Goal: Transaction & Acquisition: Book appointment/travel/reservation

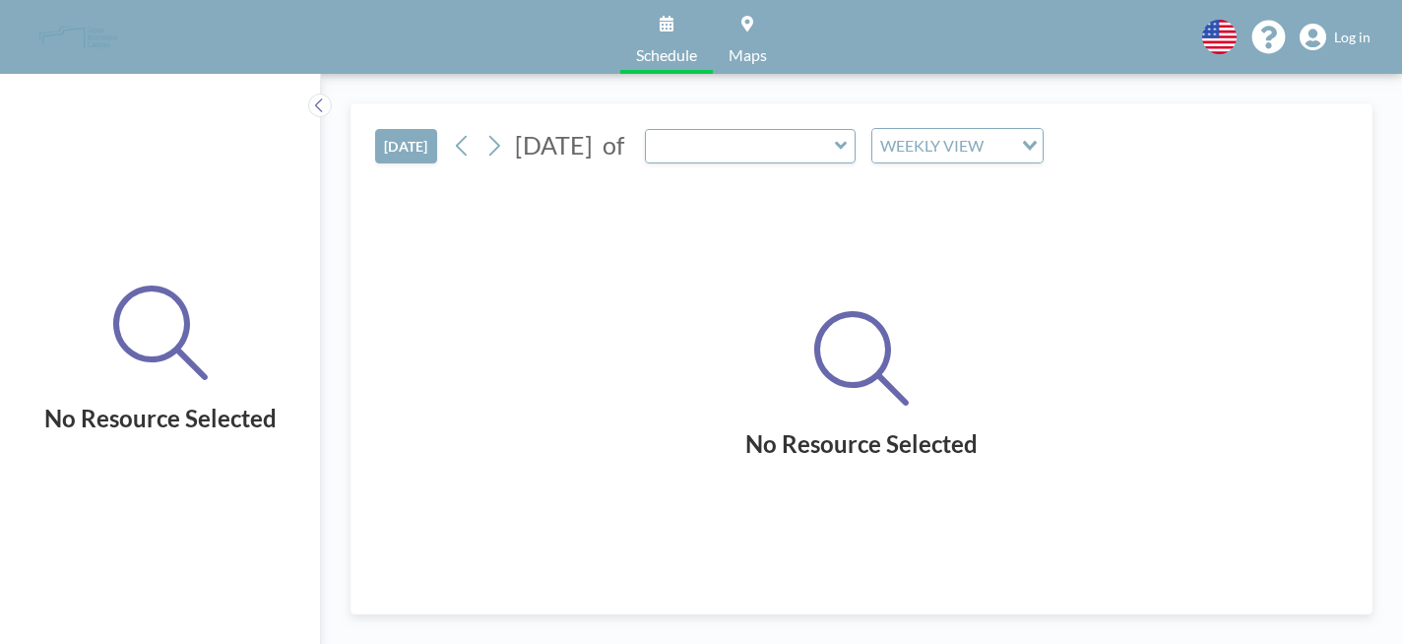
click at [1370, 29] on span "Log in" at bounding box center [1352, 38] width 36 height 18
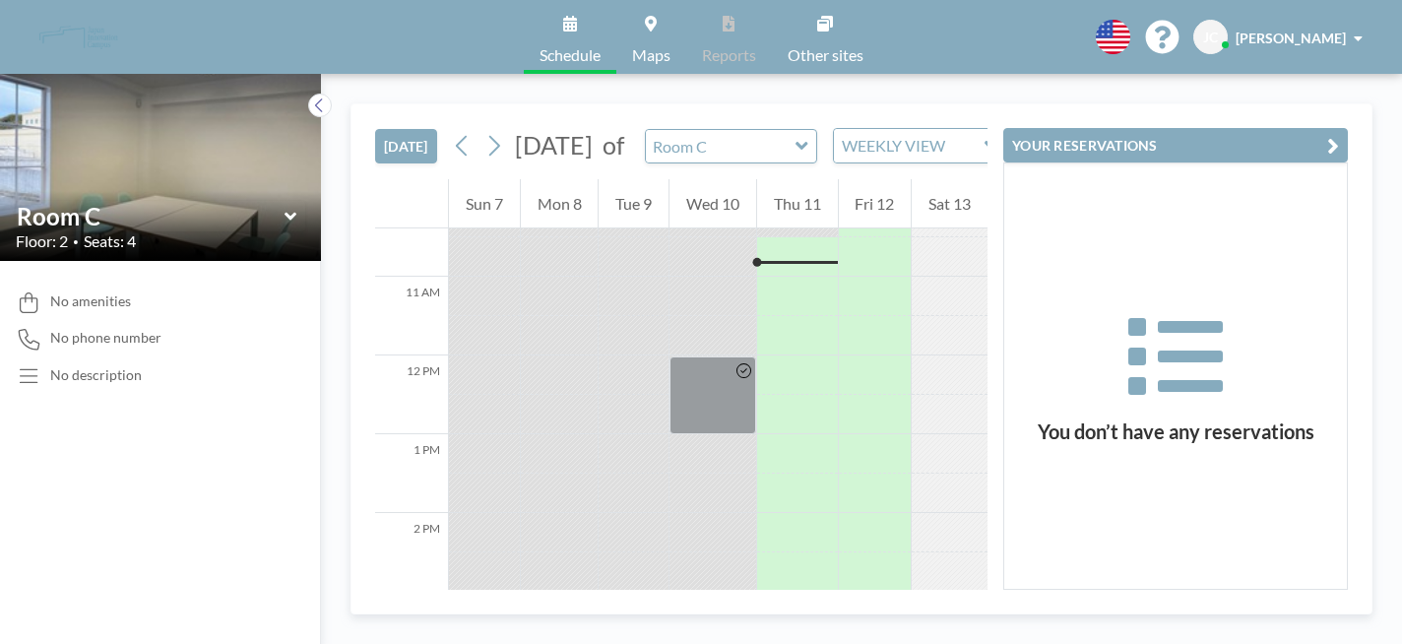
scroll to position [992, 0]
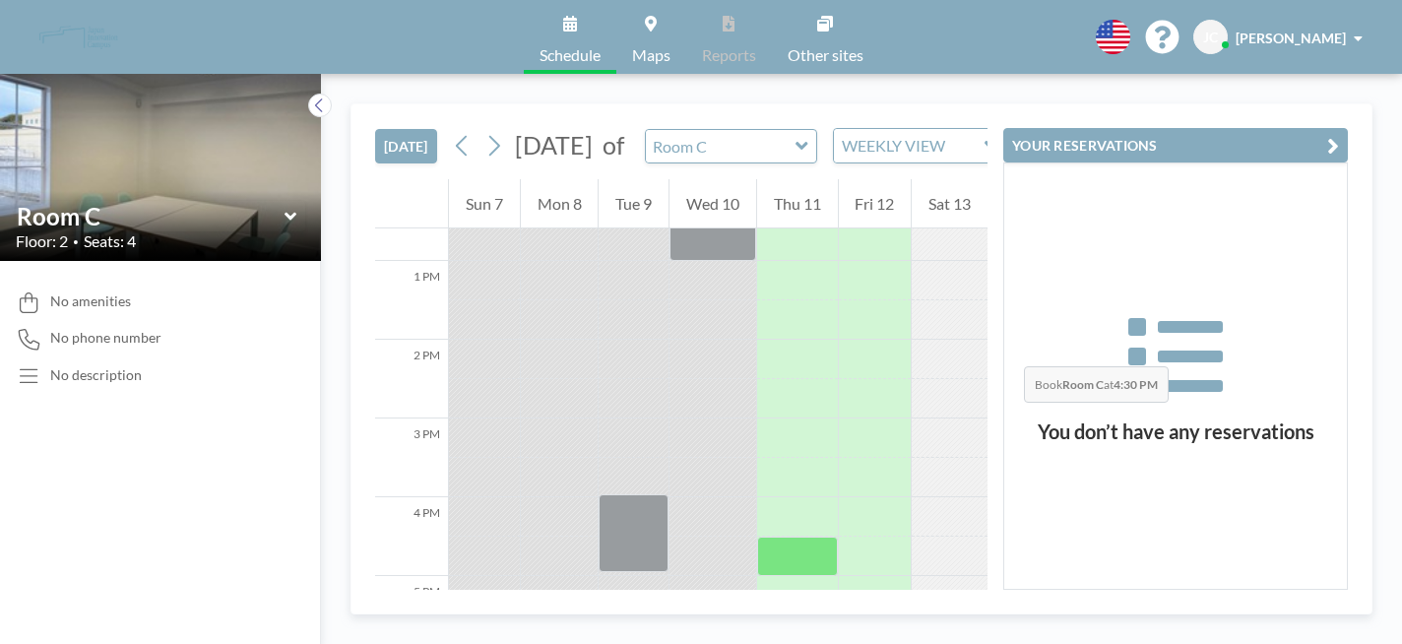
click at [812, 537] on div at bounding box center [797, 556] width 81 height 39
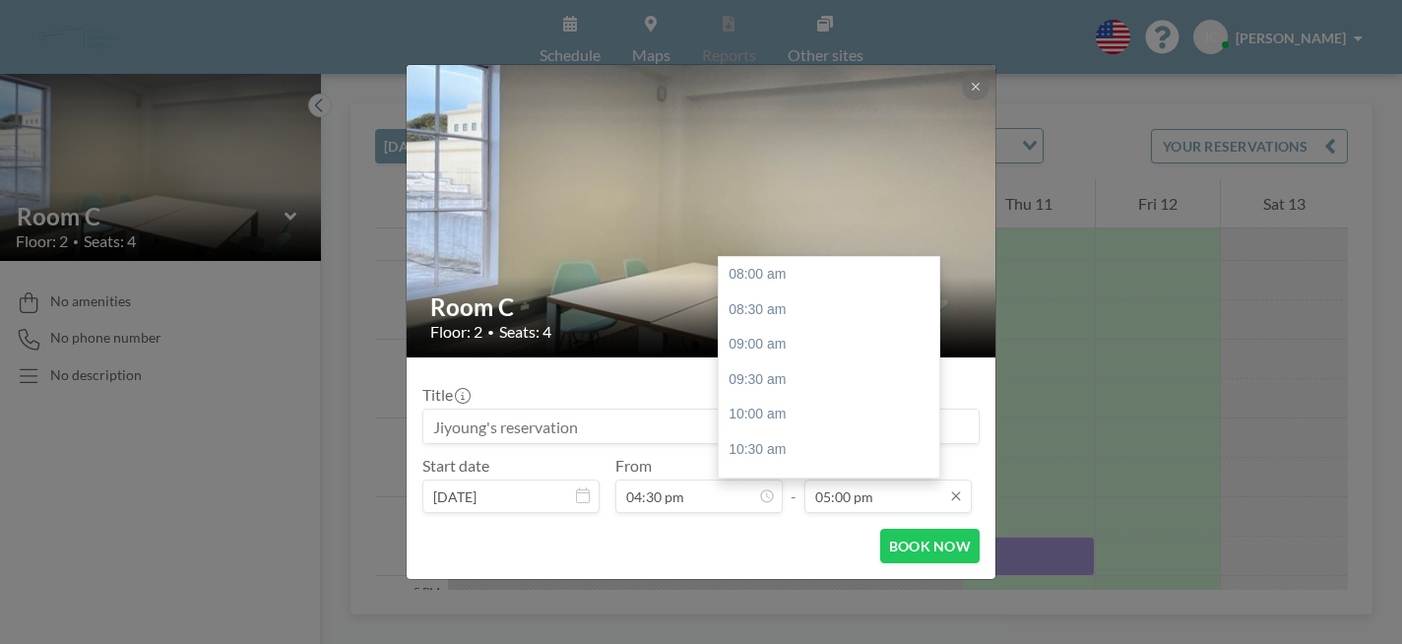
scroll to position [502, 0]
click at [848, 456] on div "06:00 pm" at bounding box center [829, 473] width 221 height 35
type input "06:00 pm"
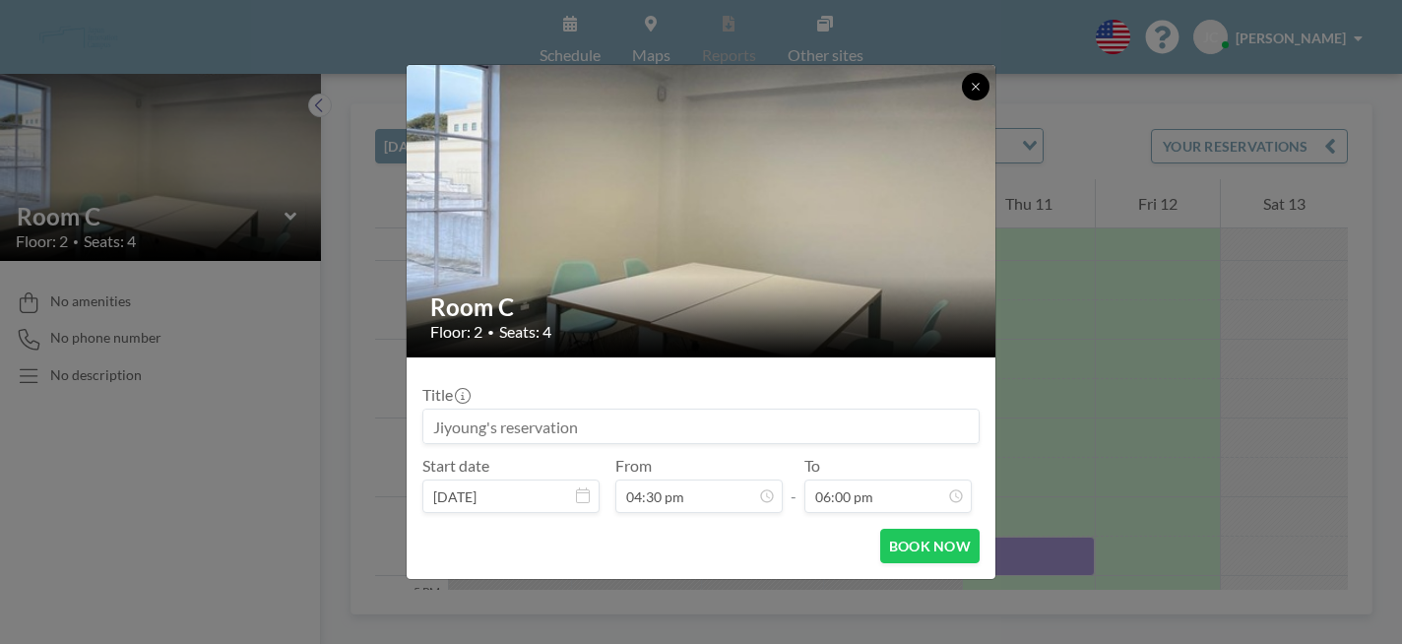
click at [962, 100] on button at bounding box center [976, 87] width 28 height 28
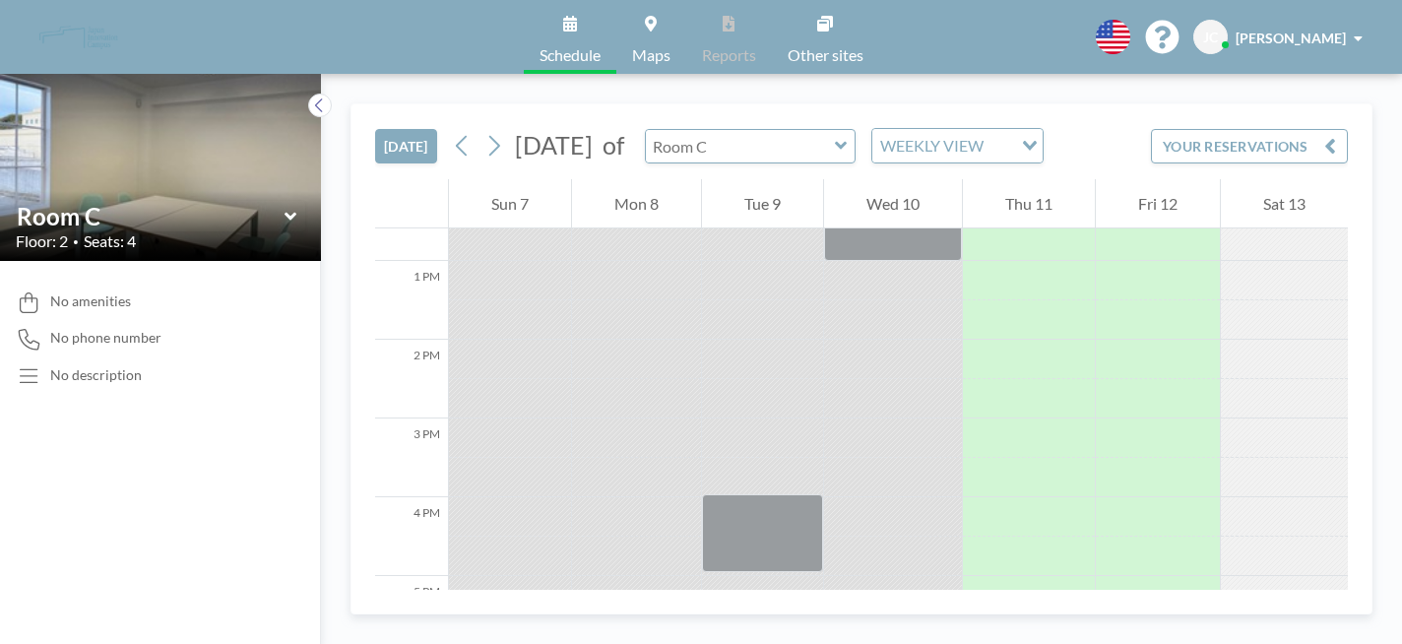
click at [756, 129] on div at bounding box center [751, 146] width 212 height 34
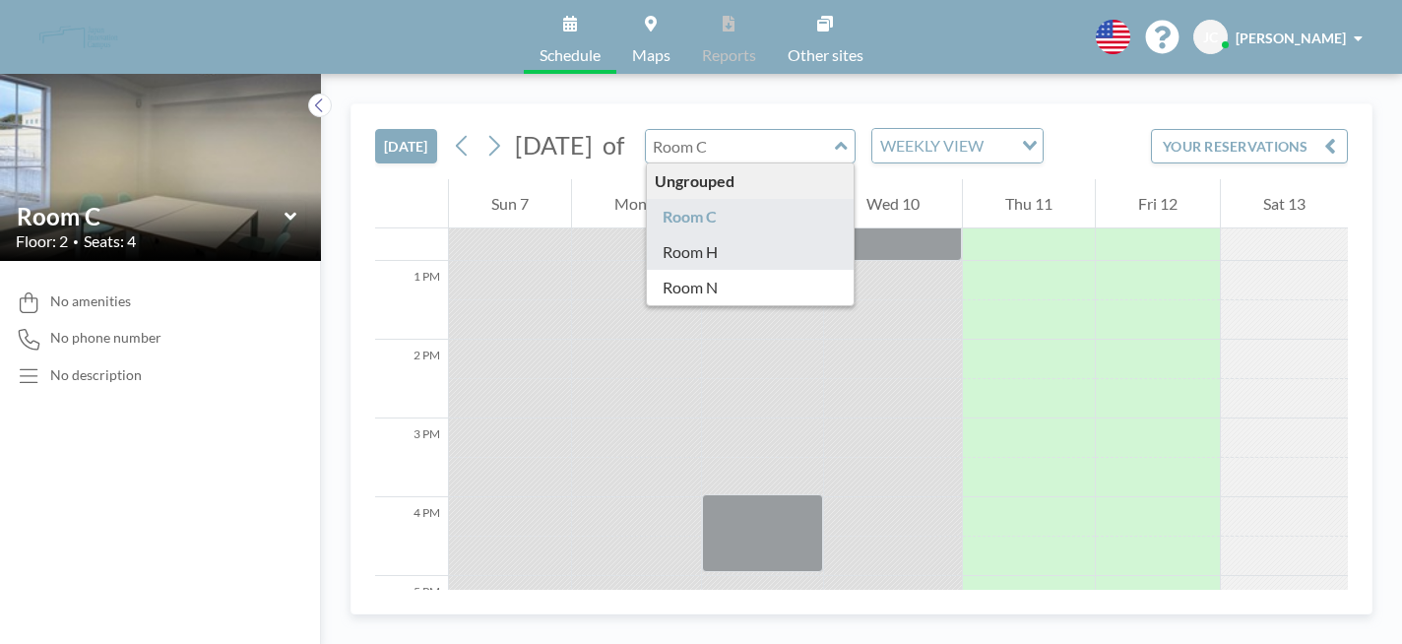
type input "Room H"
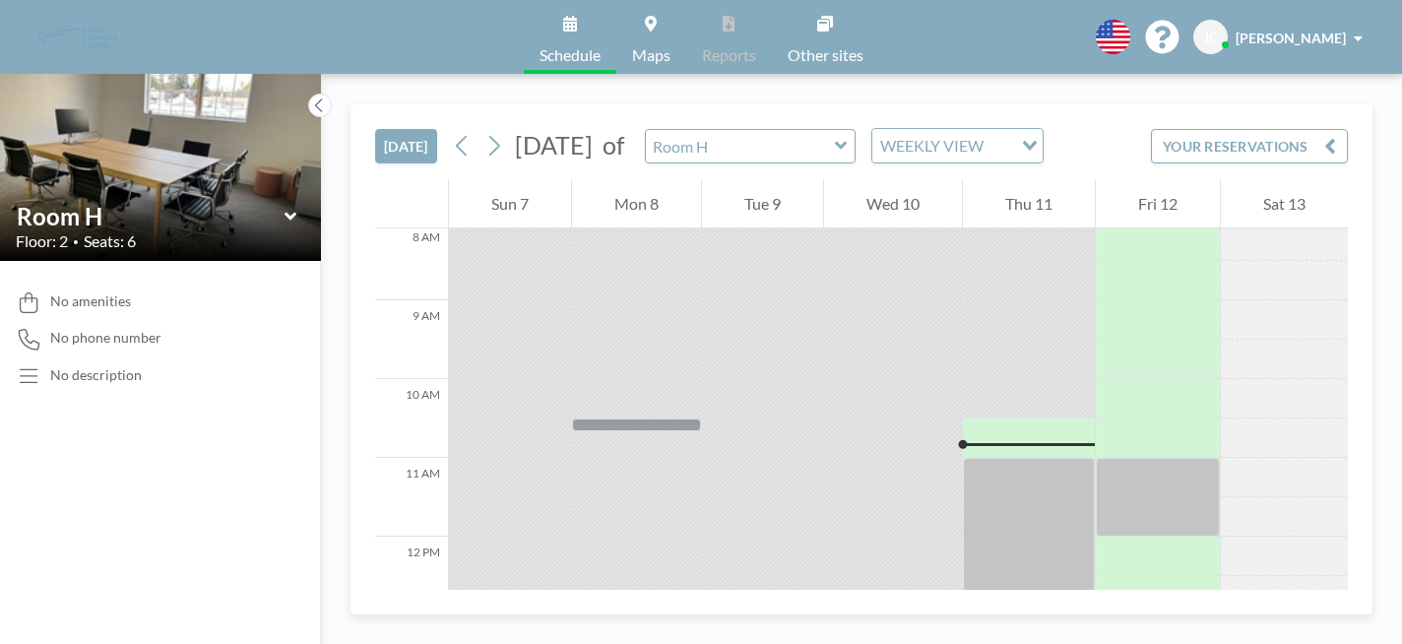
scroll to position [640, 0]
click at [754, 130] on input "text" at bounding box center [740, 146] width 189 height 32
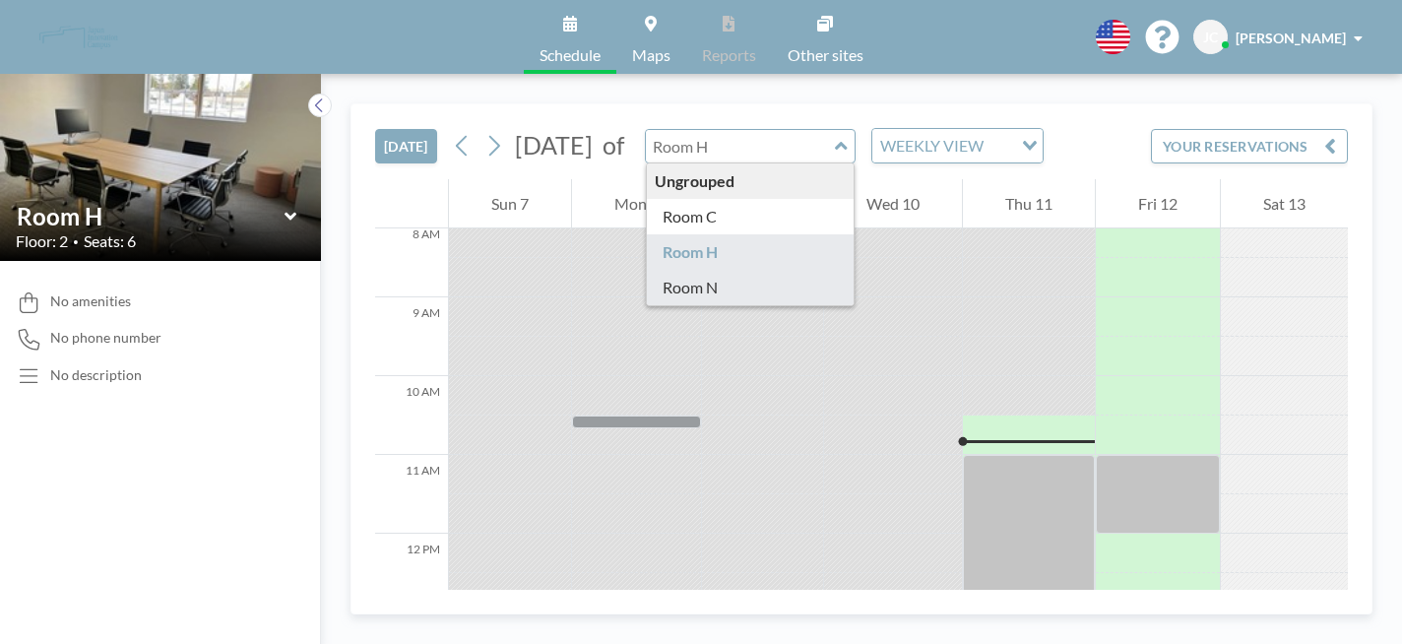
type input "Room N"
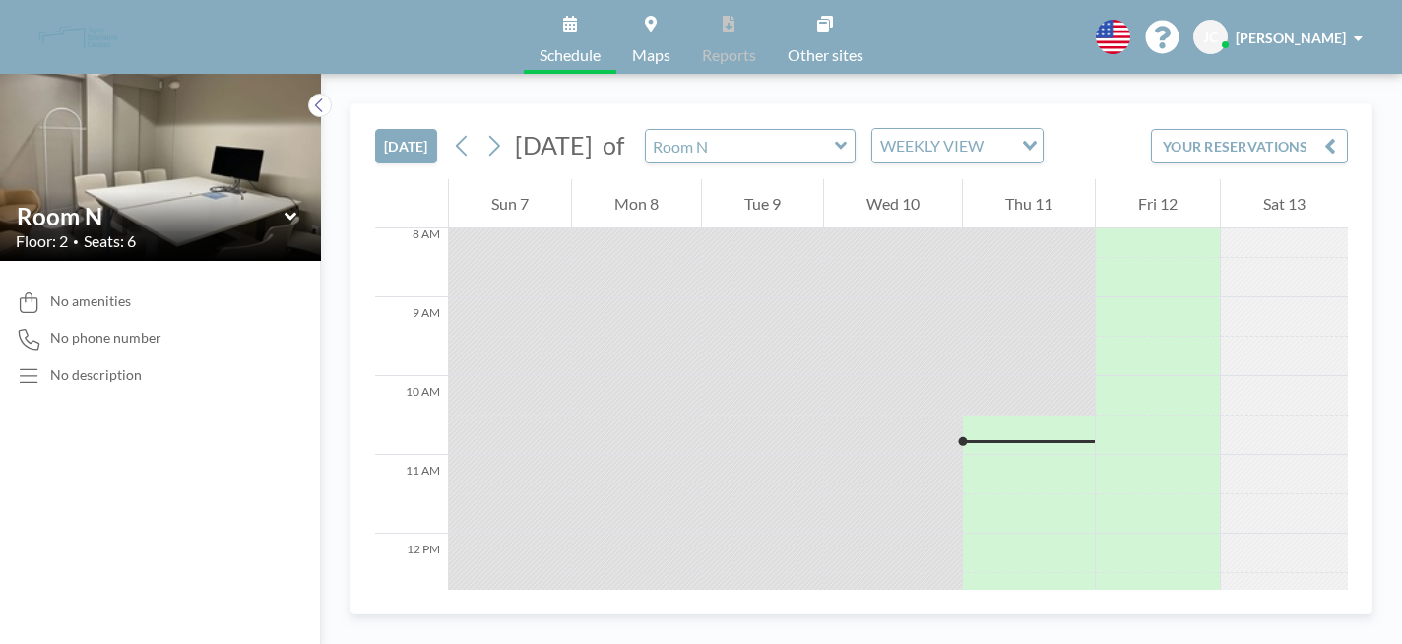
click at [835, 136] on icon at bounding box center [841, 146] width 13 height 20
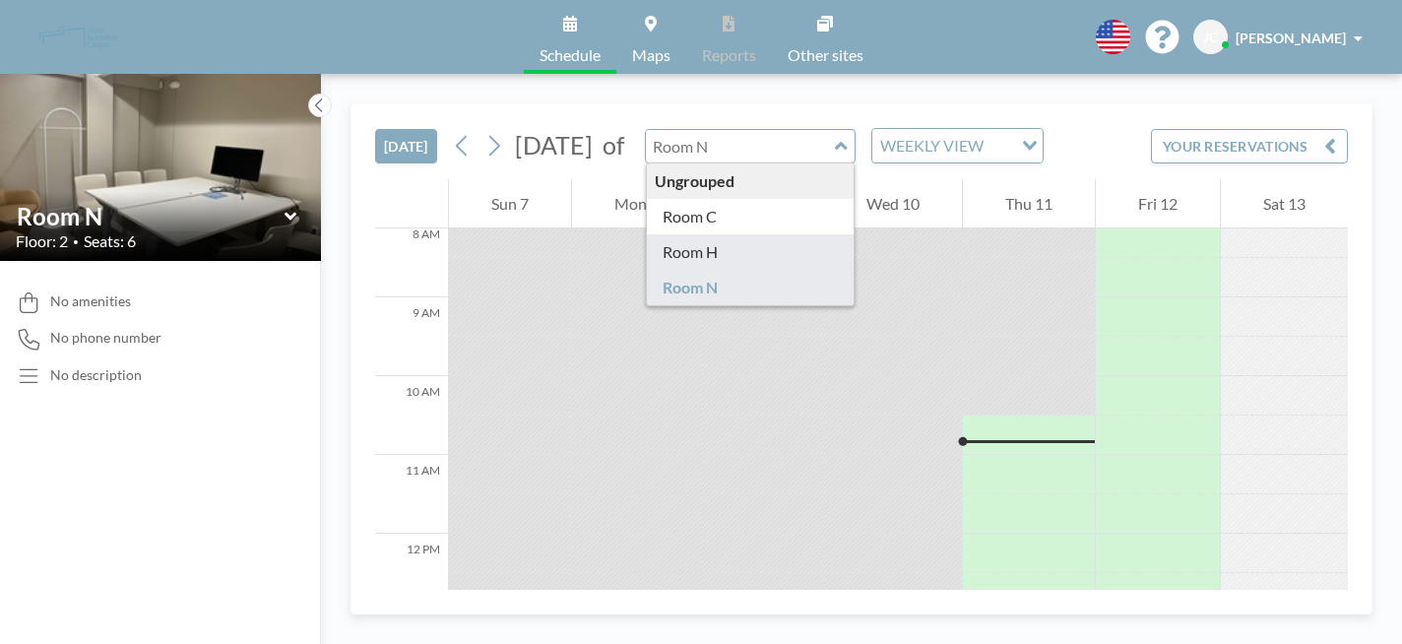
type input "Room H"
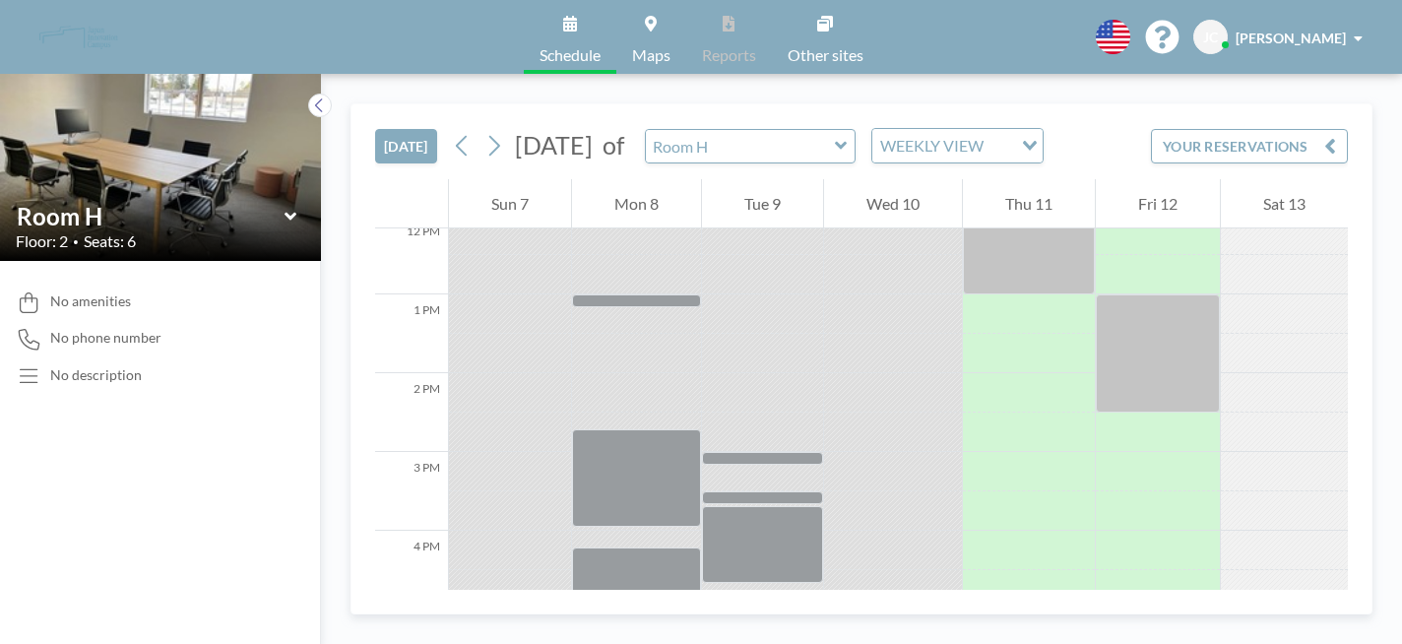
scroll to position [952, 0]
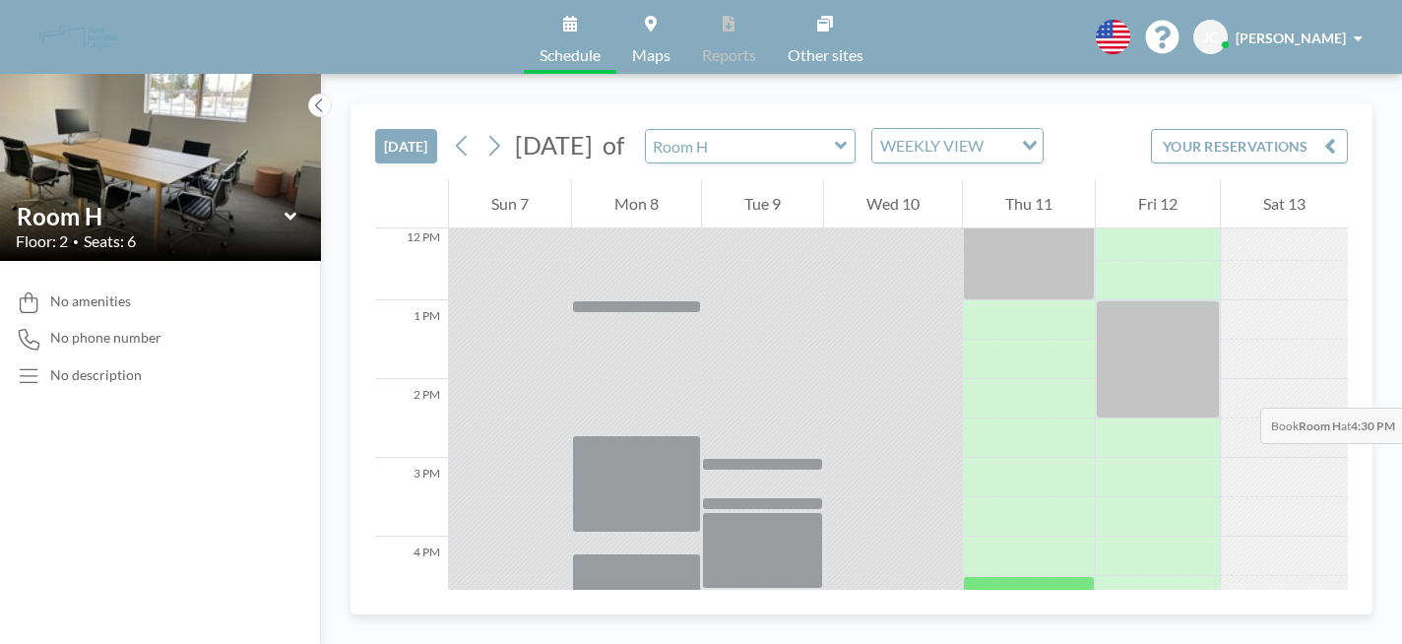
click at [1004, 576] on div at bounding box center [1029, 595] width 132 height 39
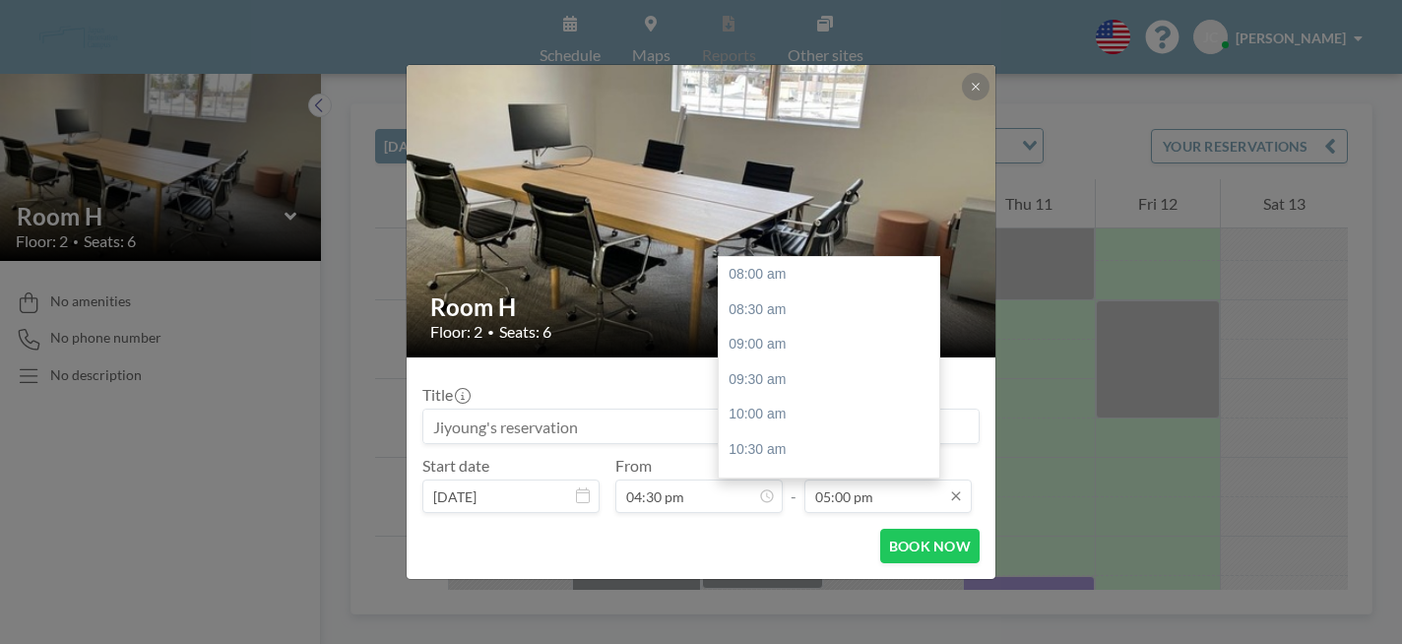
scroll to position [502, 0]
click at [833, 480] on input "05:00 pm" at bounding box center [888, 496] width 167 height 33
click at [813, 456] on div "06:00 pm" at bounding box center [829, 473] width 221 height 35
type input "06:00 pm"
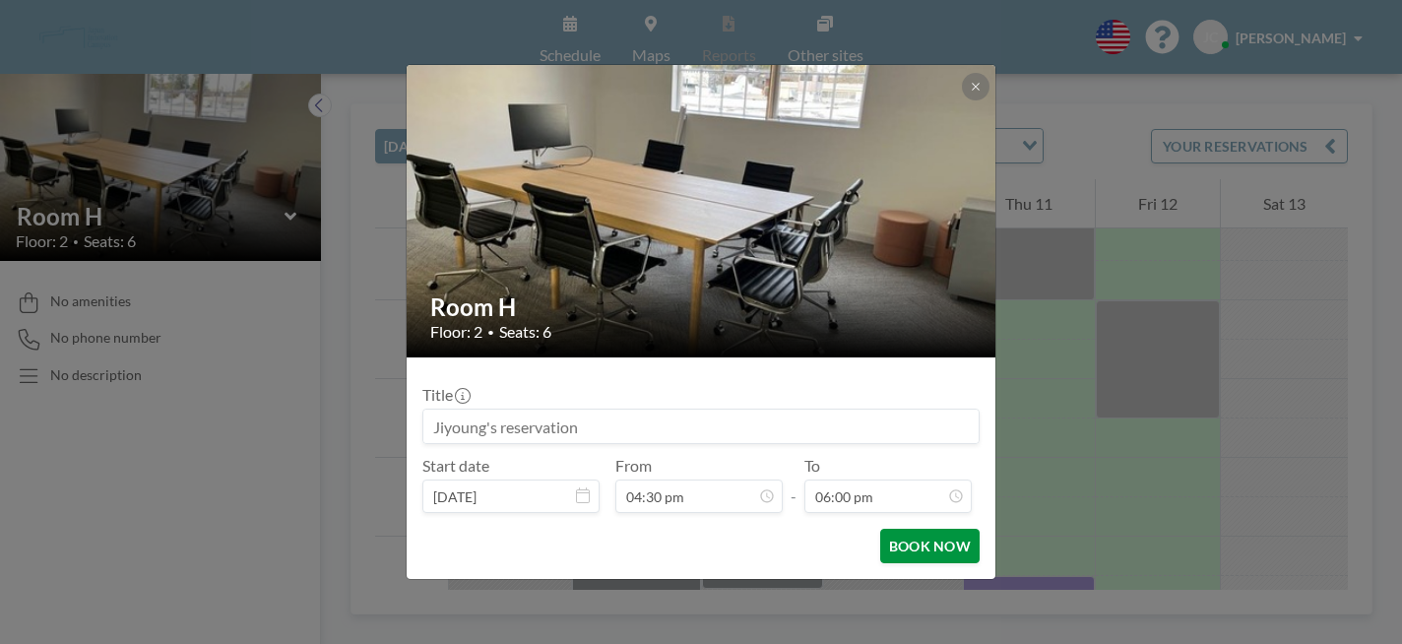
click at [890, 529] on button "BOOK NOW" at bounding box center [929, 546] width 99 height 34
